Goal: Use online tool/utility: Utilize a website feature to perform a specific function

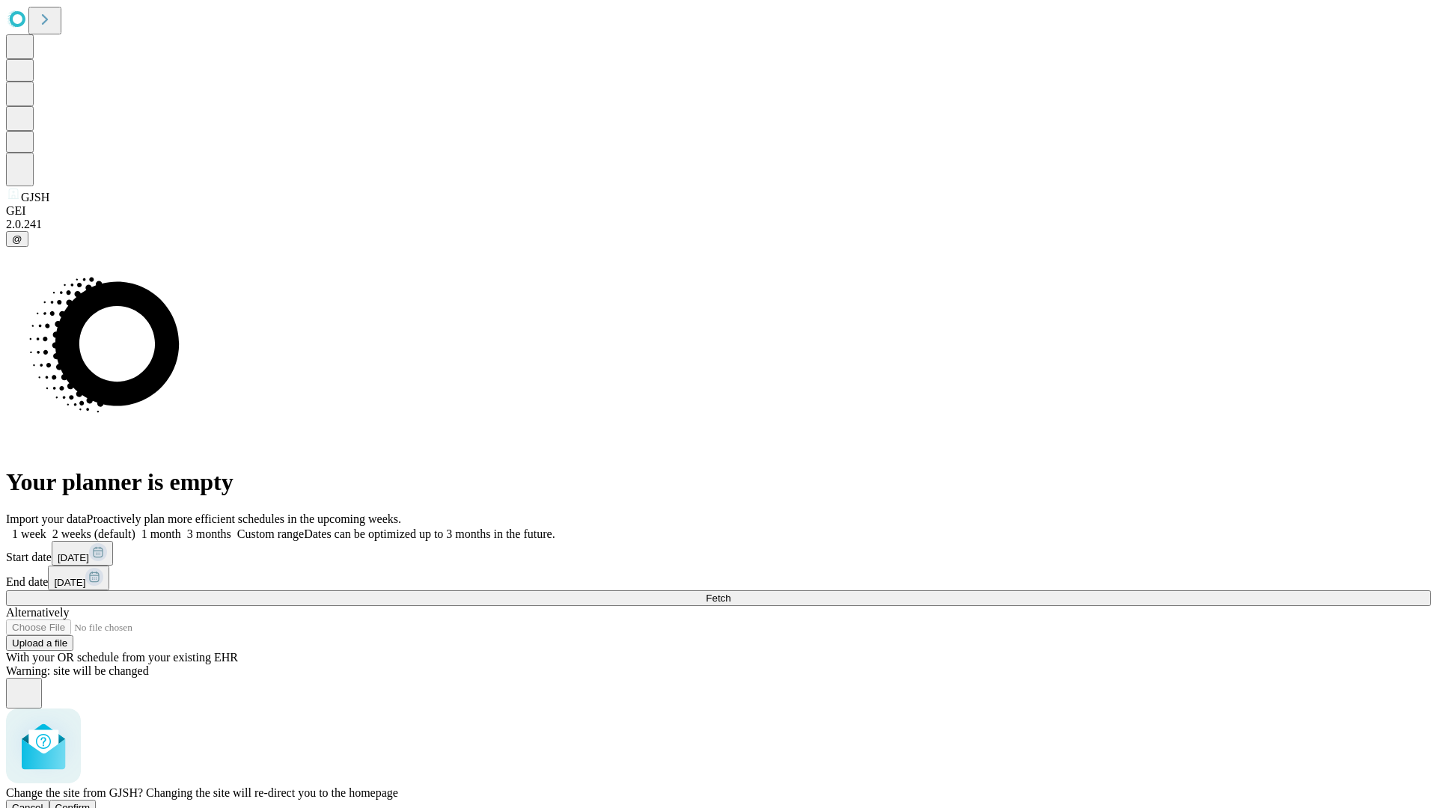
click at [91, 802] on span "Confirm" at bounding box center [72, 807] width 35 height 11
click at [181, 528] on label "1 month" at bounding box center [158, 534] width 46 height 13
click at [730, 593] on span "Fetch" at bounding box center [718, 598] width 25 height 11
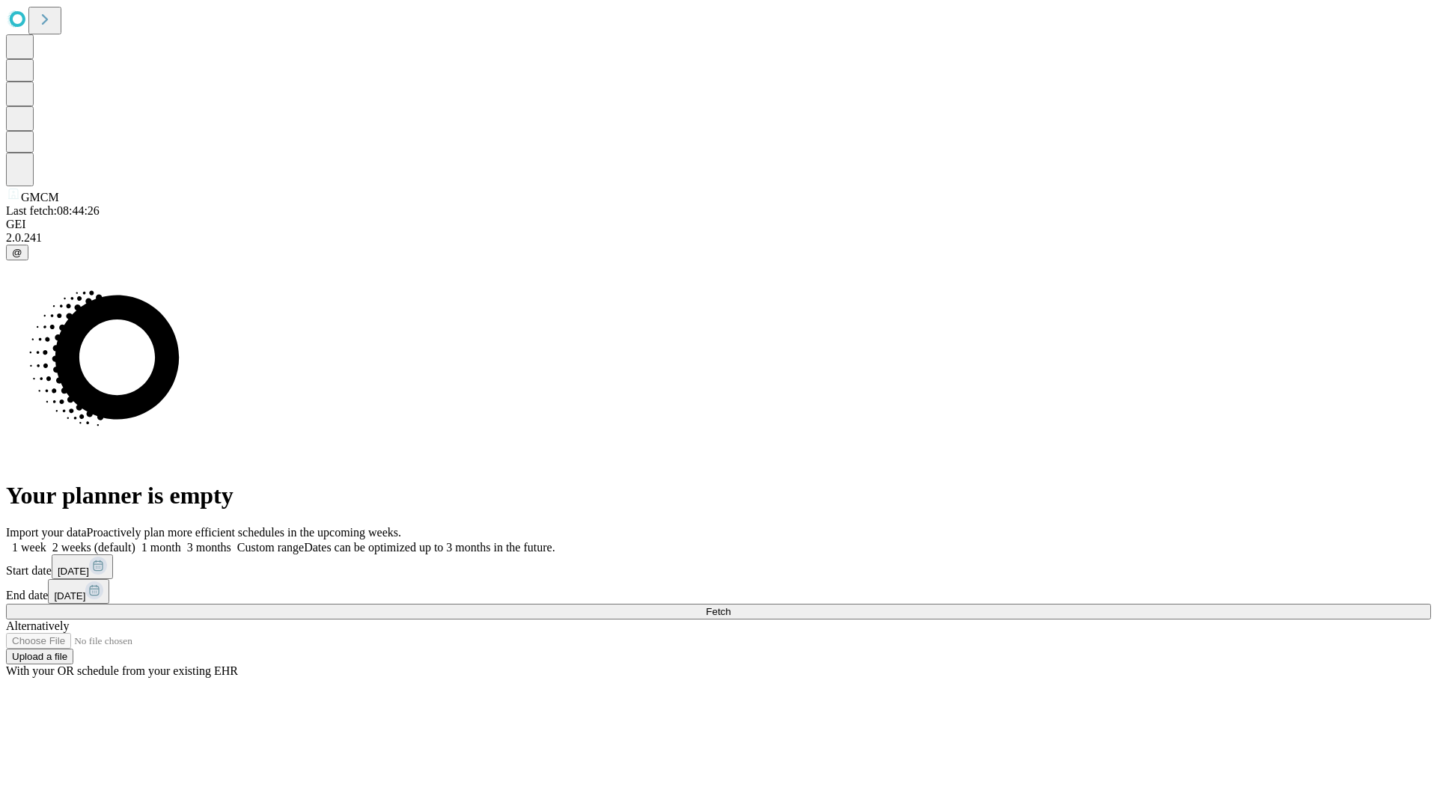
click at [181, 541] on label "1 month" at bounding box center [158, 547] width 46 height 13
click at [730, 606] on span "Fetch" at bounding box center [718, 611] width 25 height 11
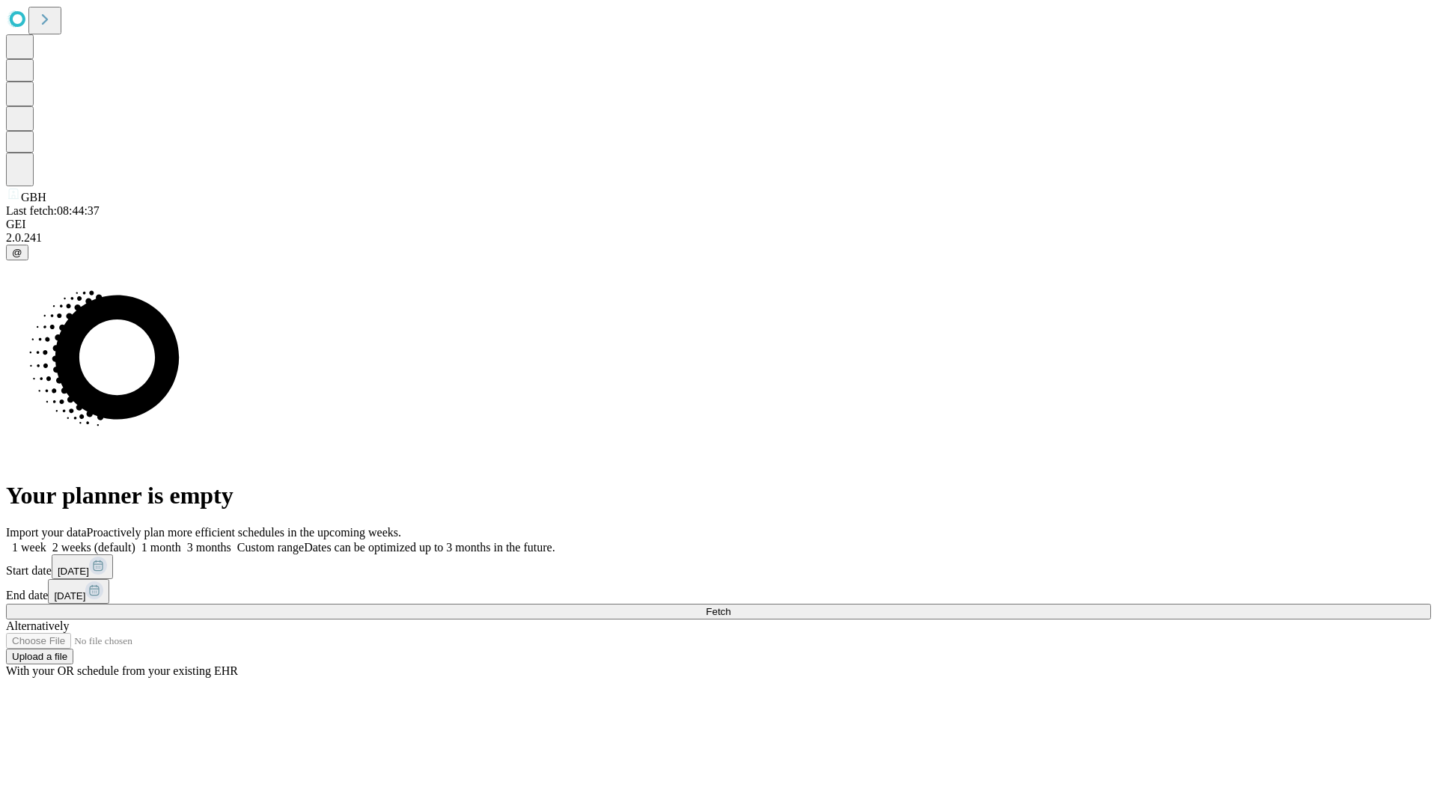
click at [181, 541] on label "1 month" at bounding box center [158, 547] width 46 height 13
click at [730, 606] on span "Fetch" at bounding box center [718, 611] width 25 height 11
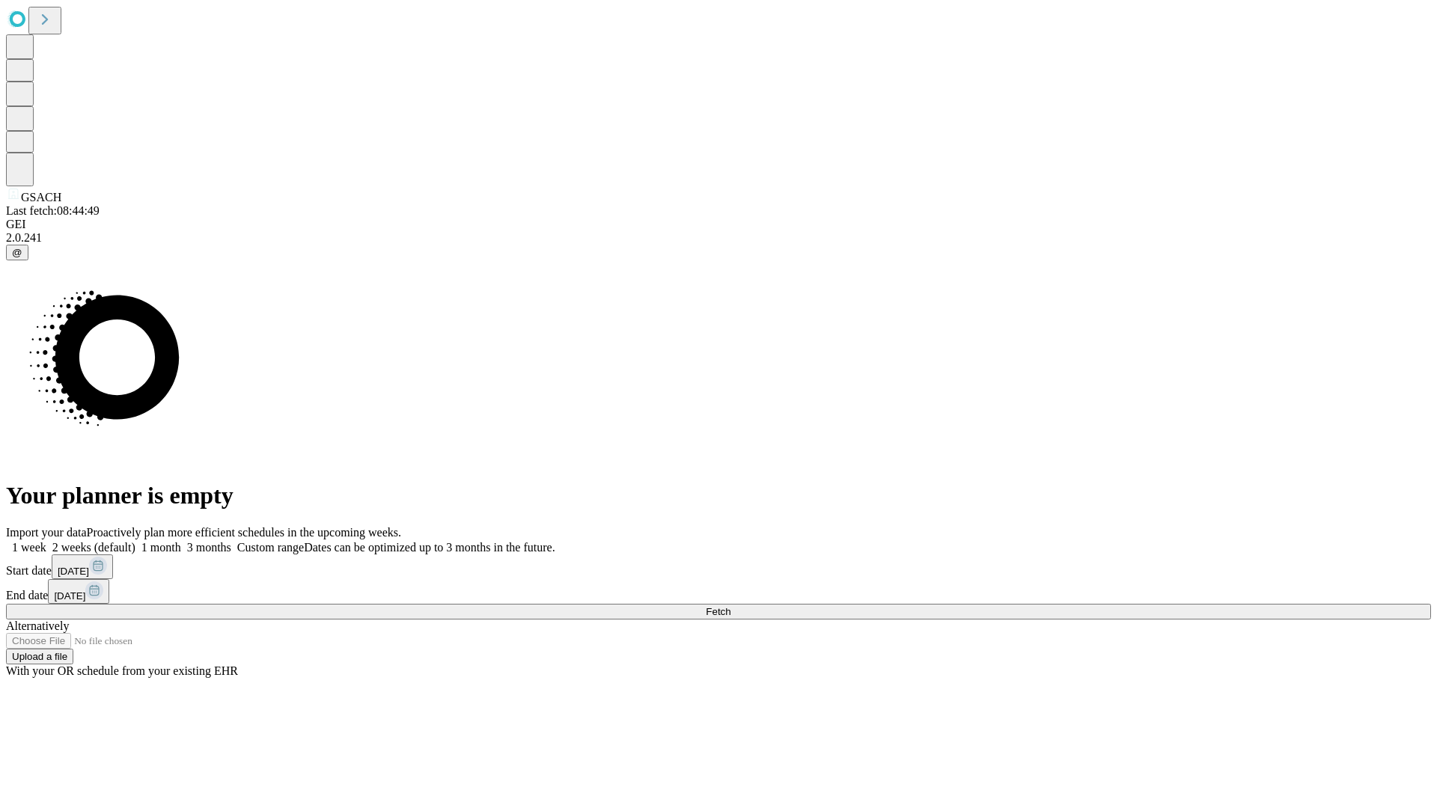
click at [181, 541] on label "1 month" at bounding box center [158, 547] width 46 height 13
click at [730, 606] on span "Fetch" at bounding box center [718, 611] width 25 height 11
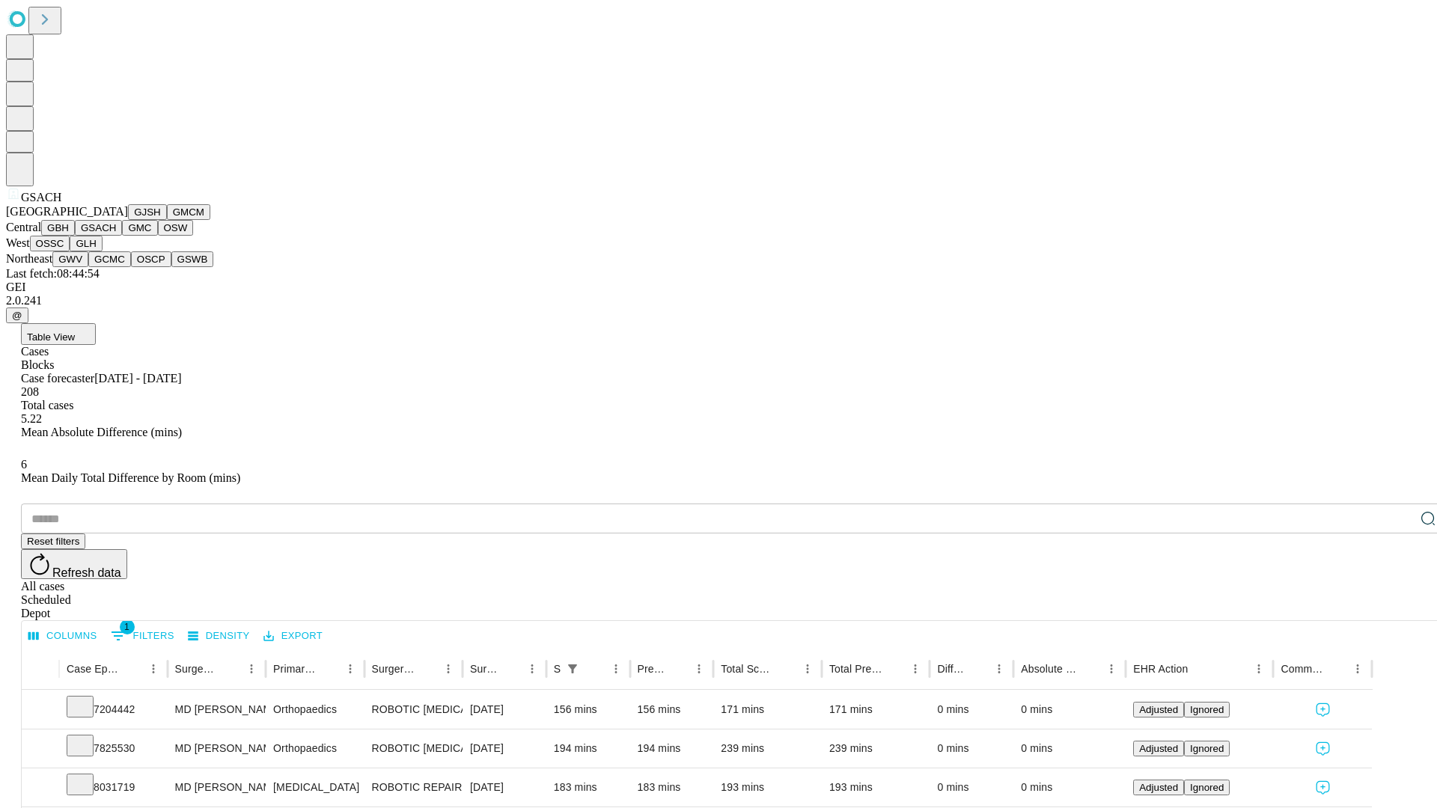
click at [122, 236] on button "GMC" at bounding box center [139, 228] width 35 height 16
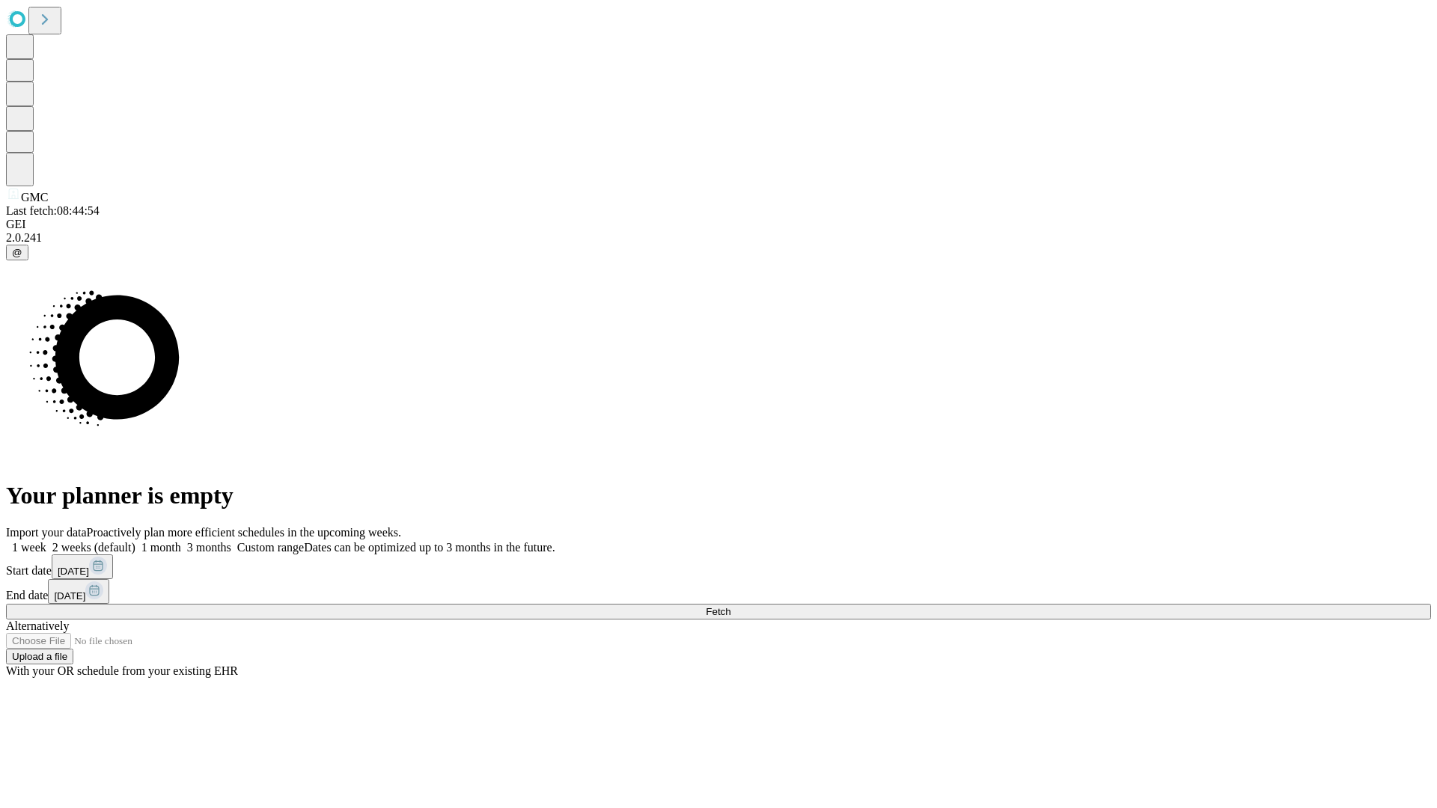
click at [730, 606] on span "Fetch" at bounding box center [718, 611] width 25 height 11
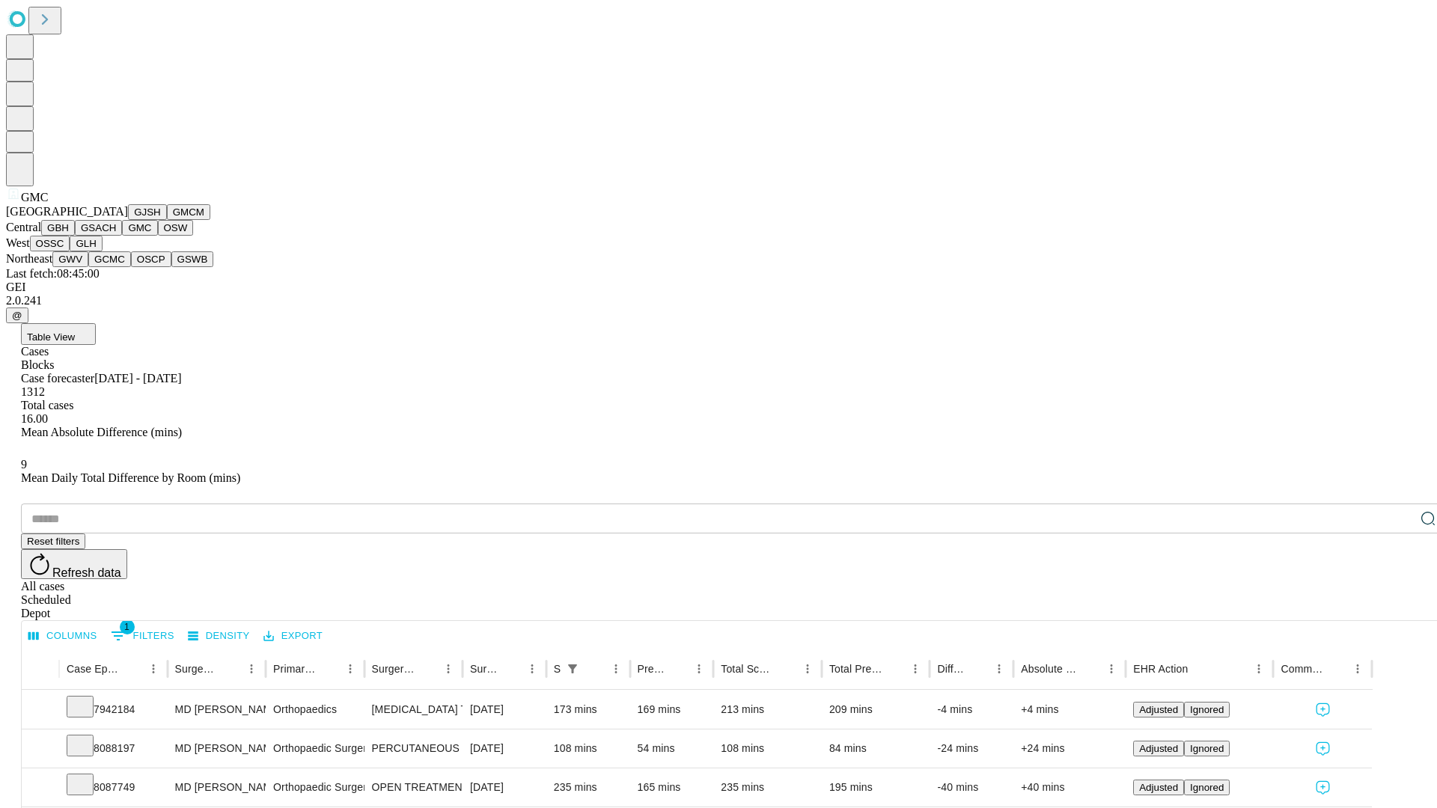
click at [158, 236] on button "OSW" at bounding box center [176, 228] width 36 height 16
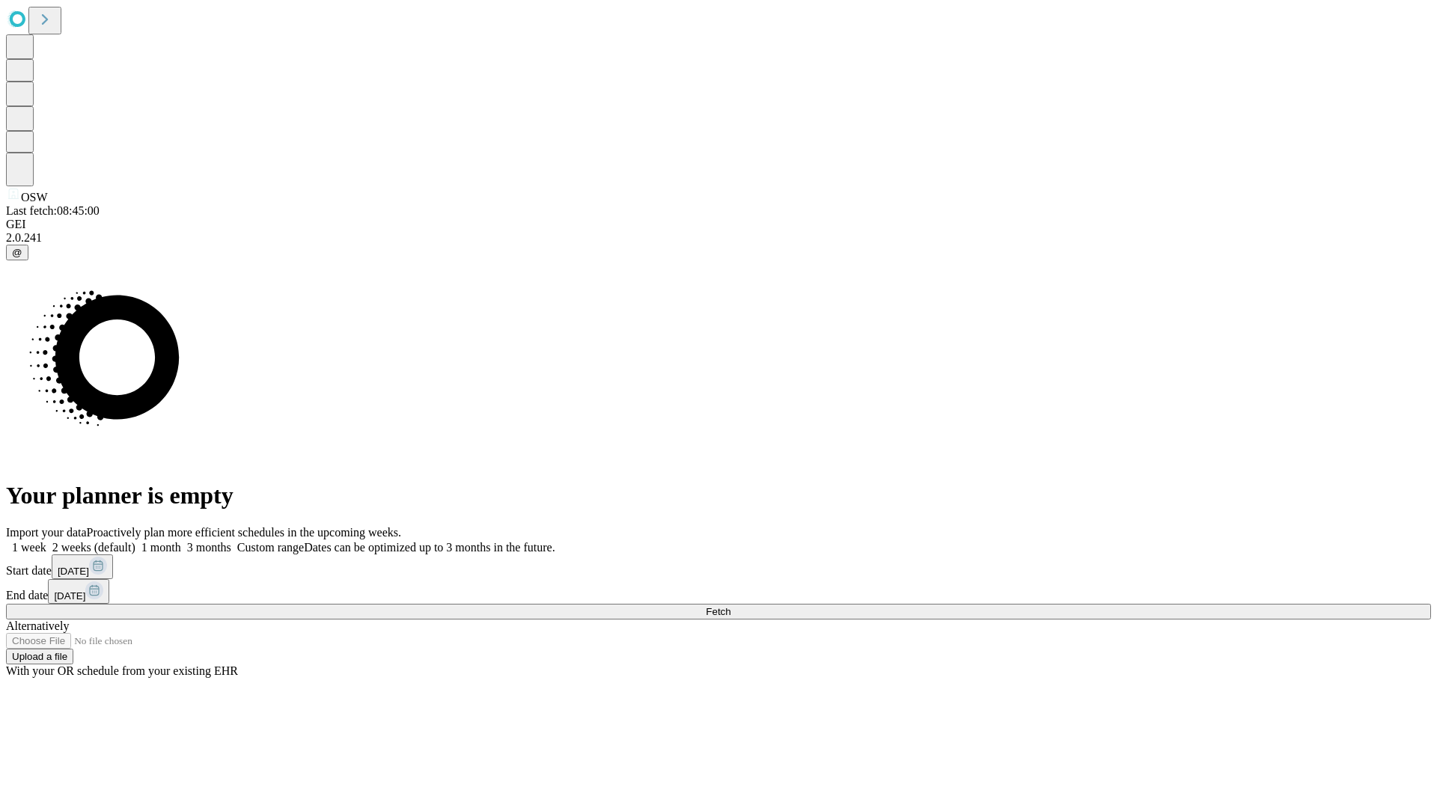
click at [730, 606] on span "Fetch" at bounding box center [718, 611] width 25 height 11
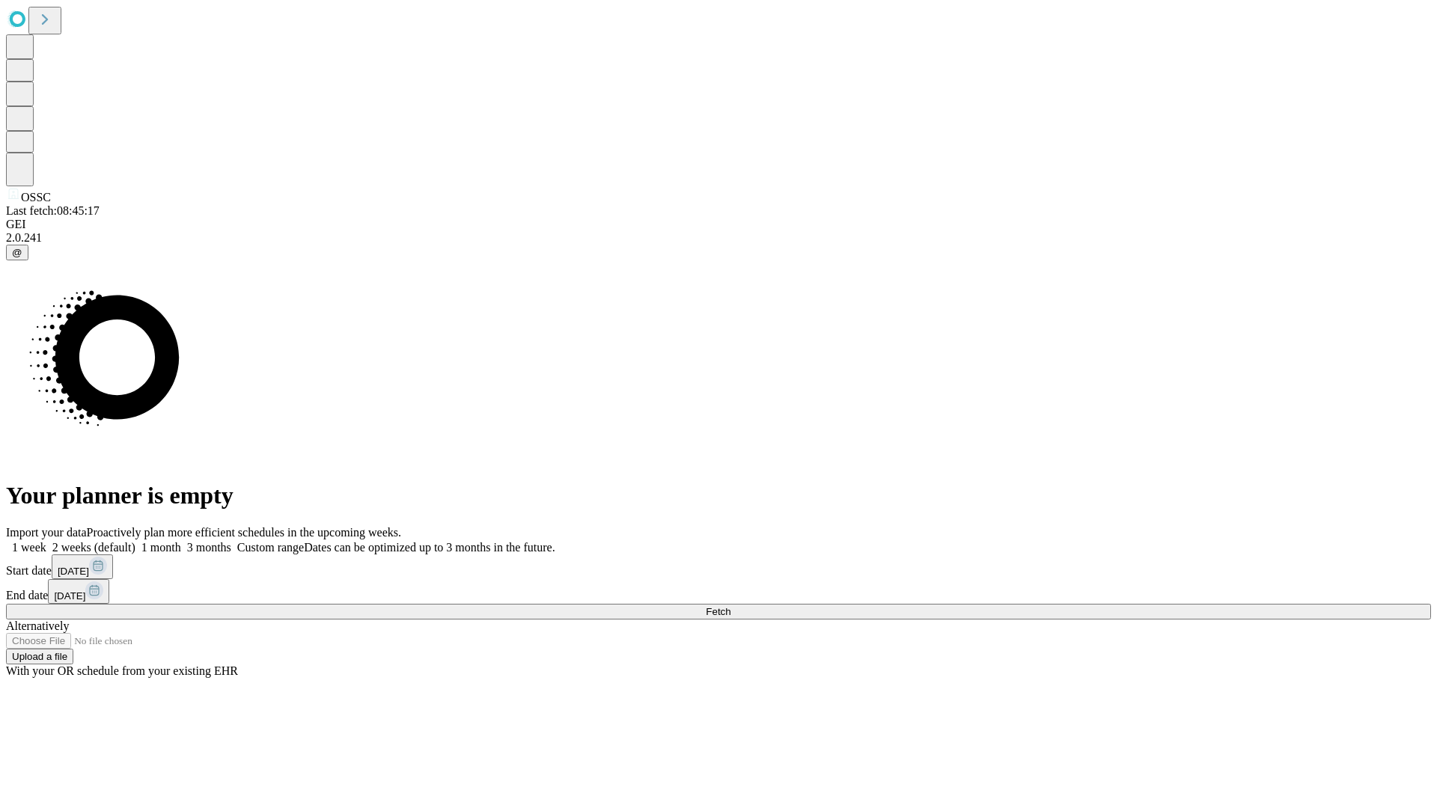
click at [730, 606] on span "Fetch" at bounding box center [718, 611] width 25 height 11
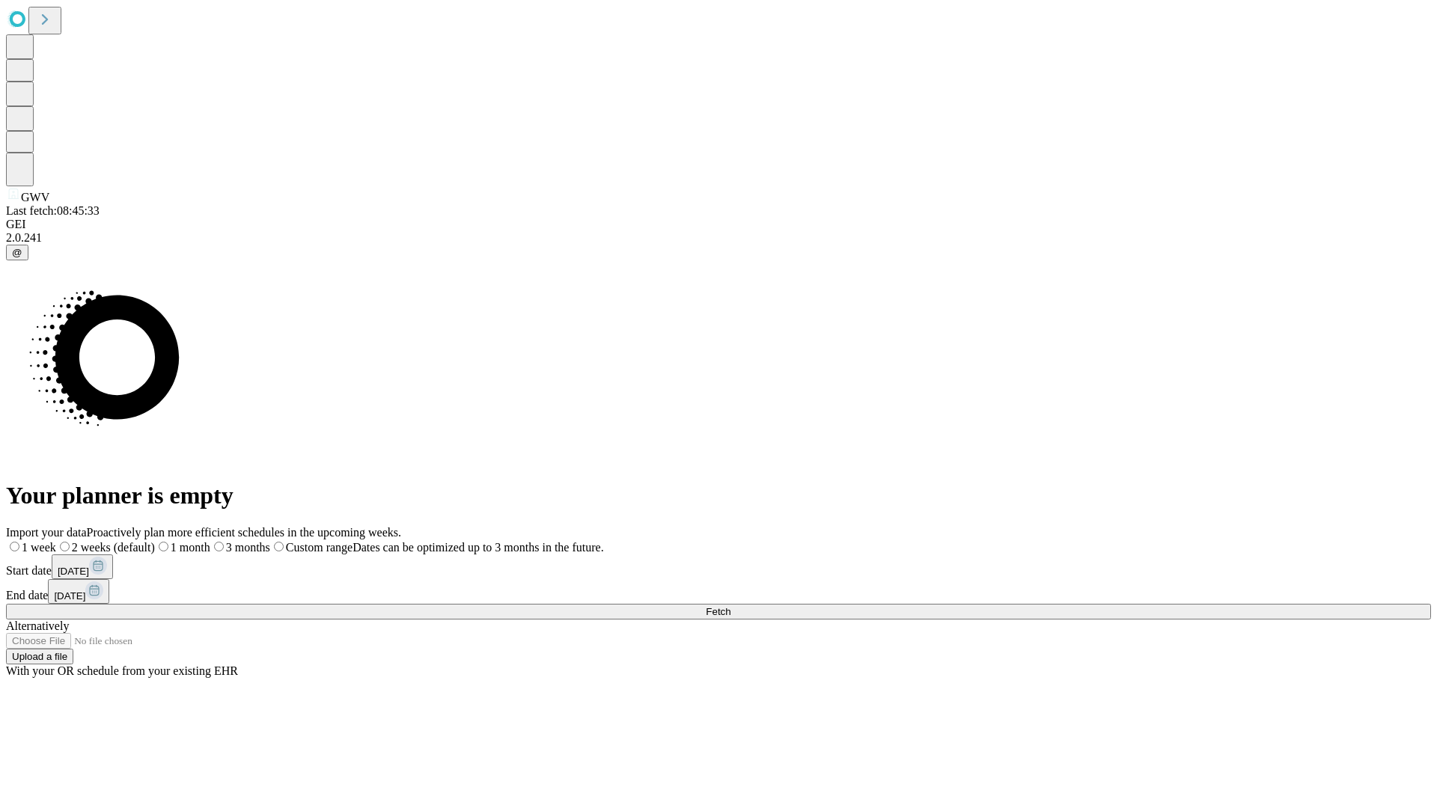
click at [210, 541] on label "1 month" at bounding box center [182, 547] width 55 height 13
click at [730, 606] on span "Fetch" at bounding box center [718, 611] width 25 height 11
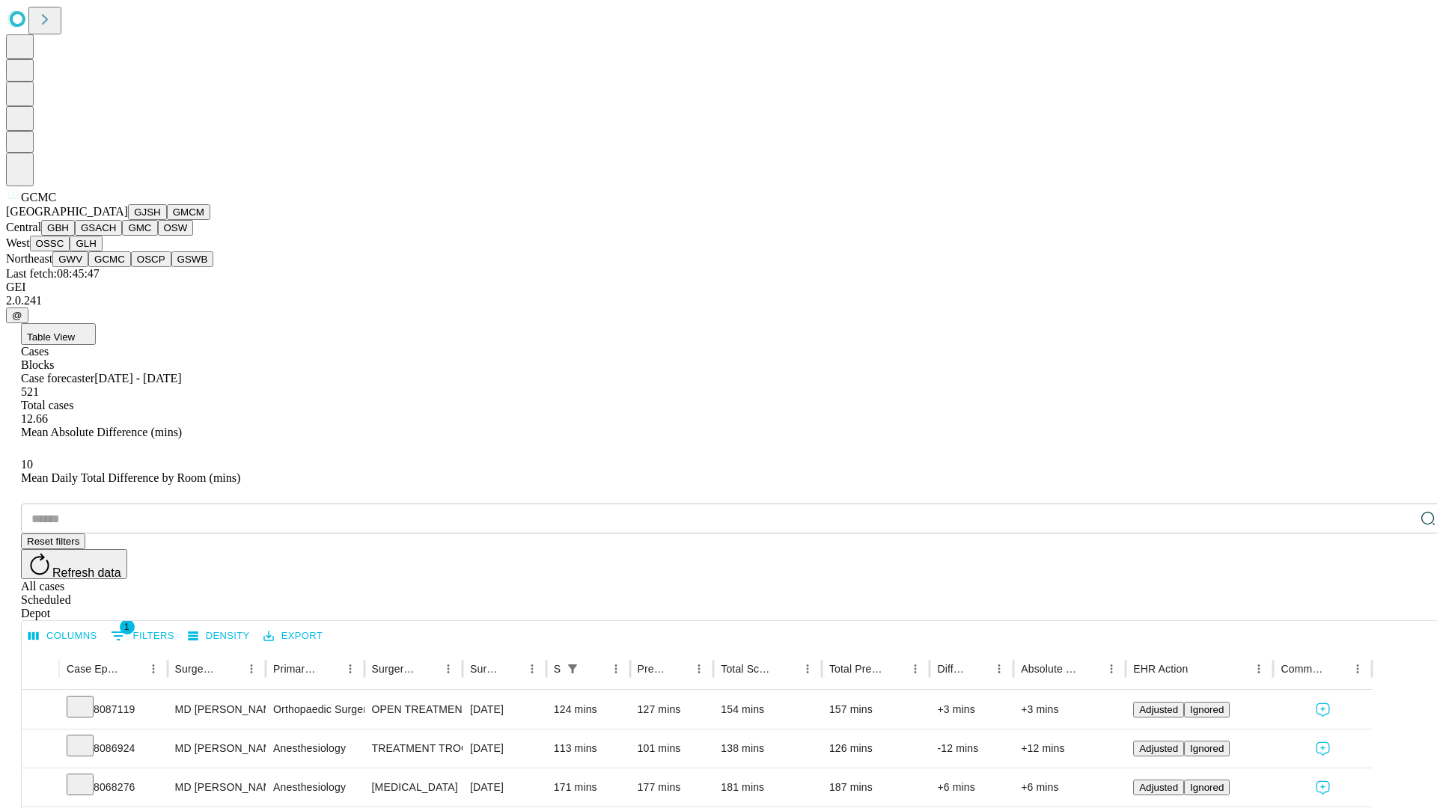
click at [131, 267] on button "OSCP" at bounding box center [151, 259] width 40 height 16
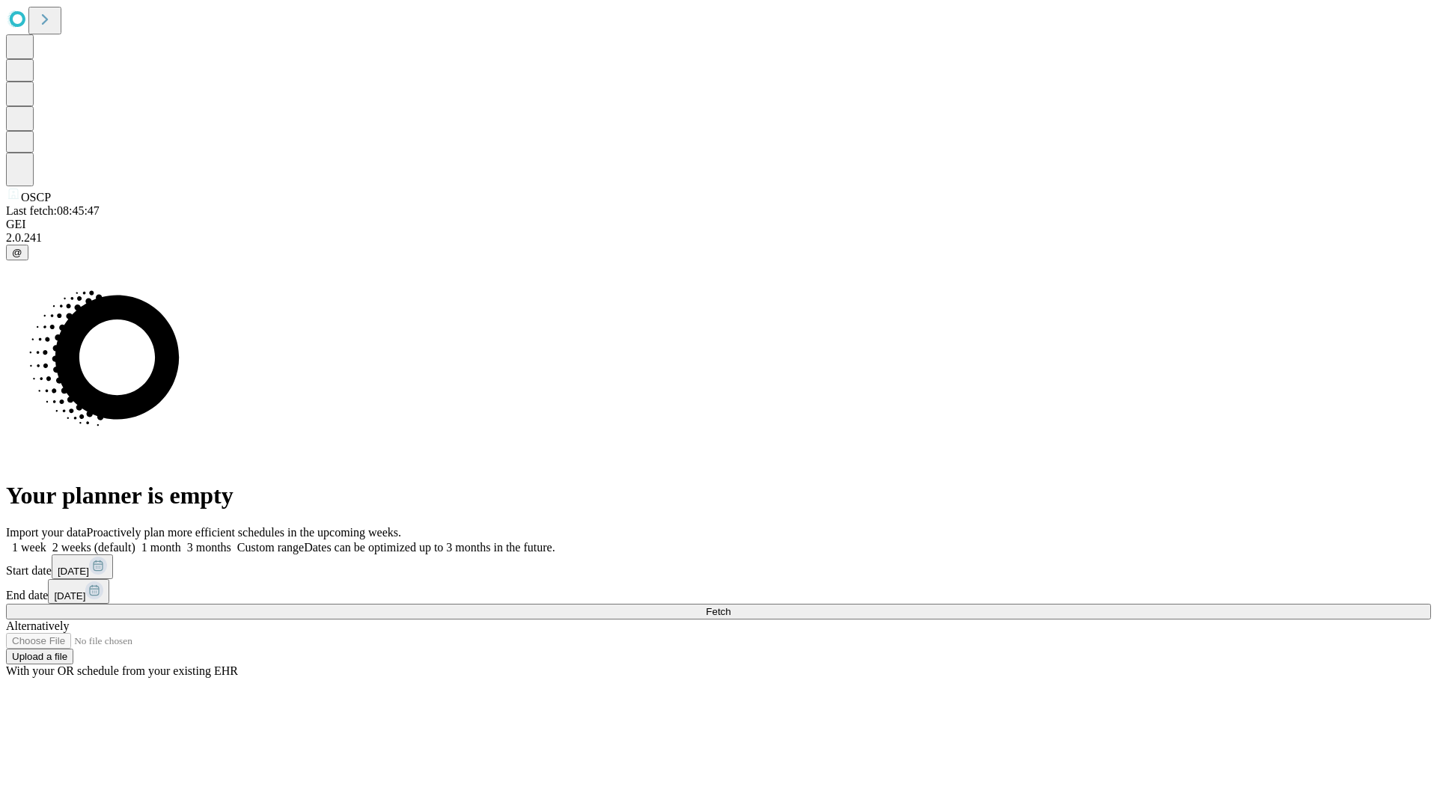
click at [181, 541] on label "1 month" at bounding box center [158, 547] width 46 height 13
click at [730, 606] on span "Fetch" at bounding box center [718, 611] width 25 height 11
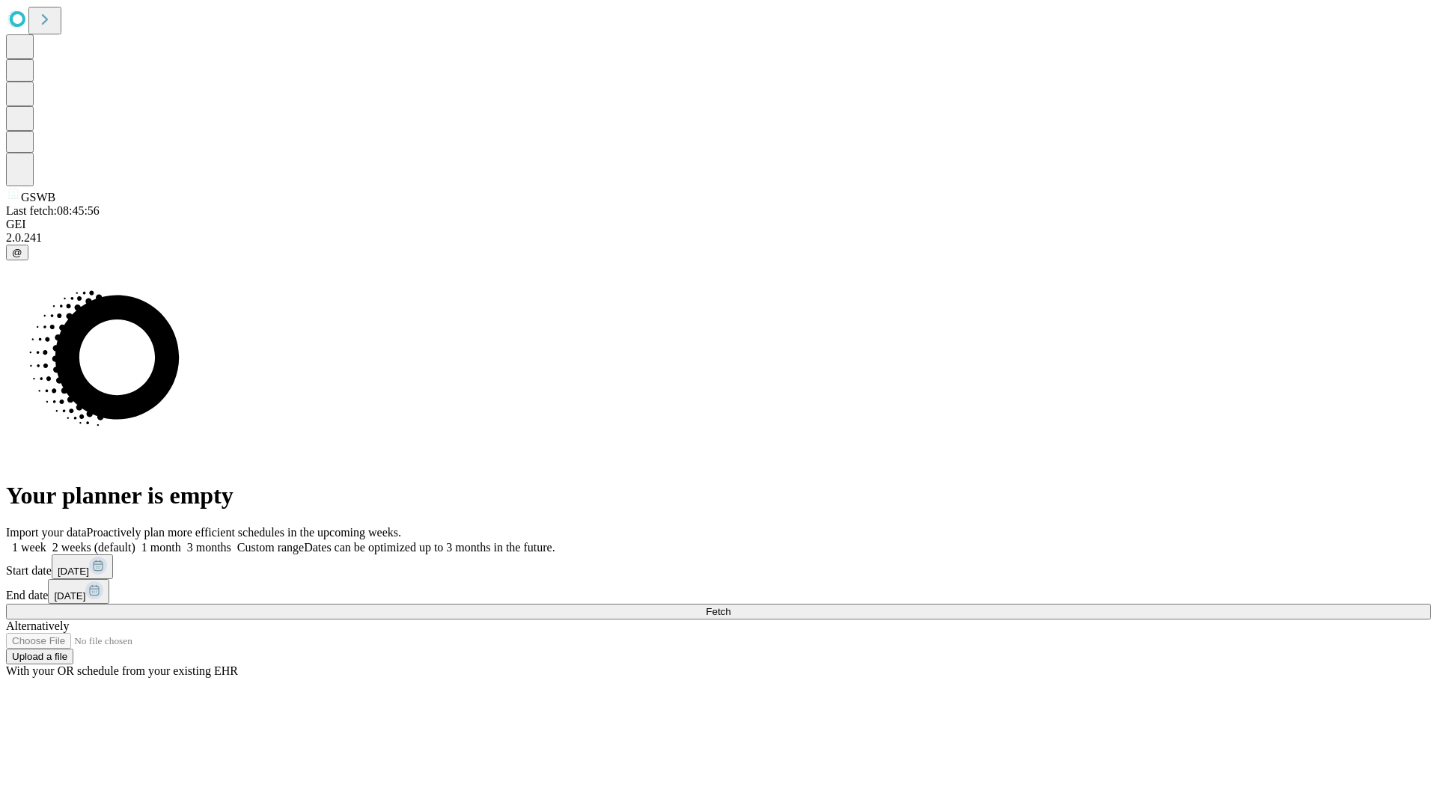
click at [181, 541] on label "1 month" at bounding box center [158, 547] width 46 height 13
click at [730, 606] on span "Fetch" at bounding box center [718, 611] width 25 height 11
